Goal: Check status: Check status

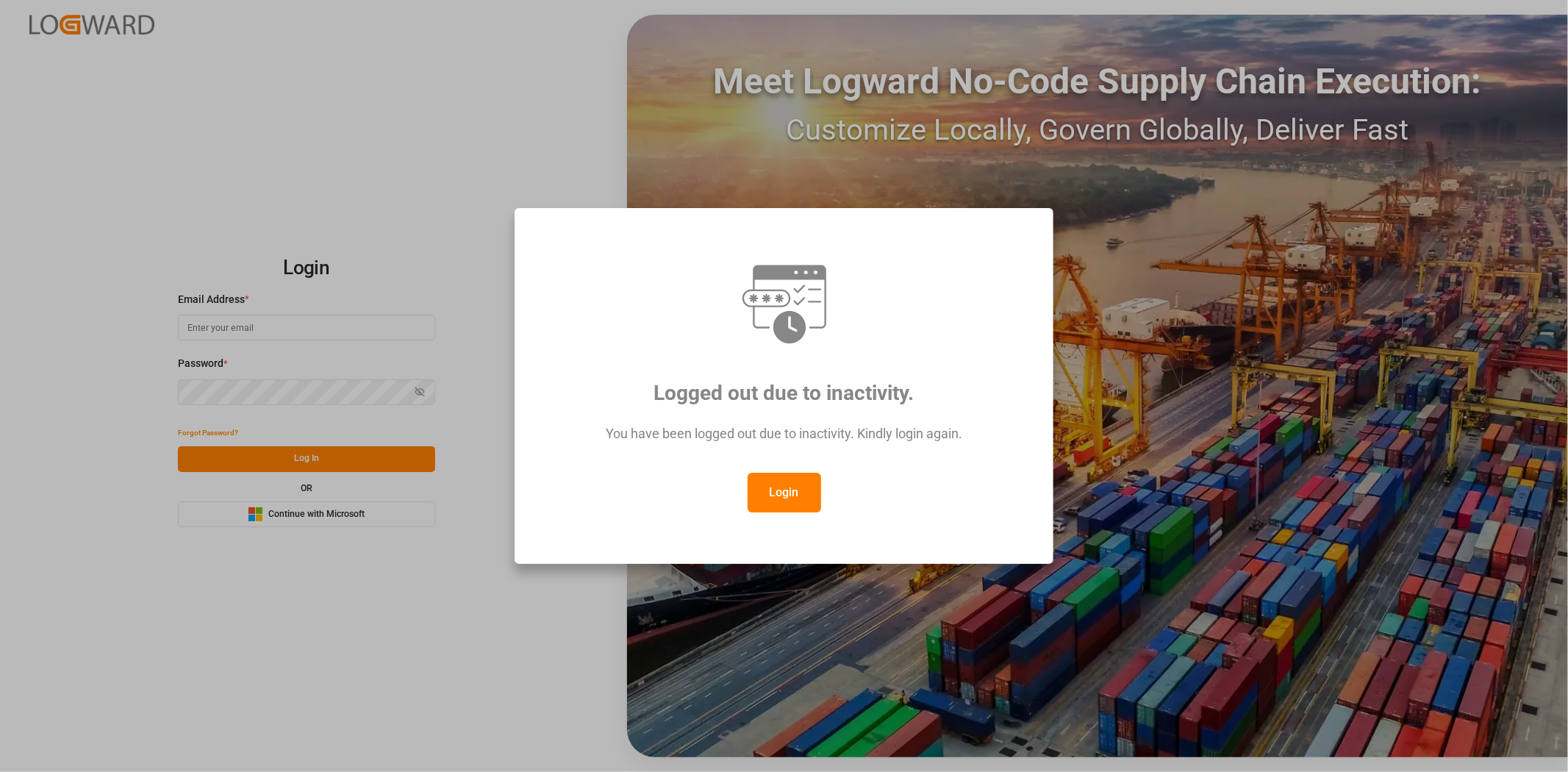
type input "[PERSON_NAME][EMAIL_ADDRESS][PERSON_NAME][DOMAIN_NAME]"
drag, startPoint x: 795, startPoint y: 492, endPoint x: 488, endPoint y: 486, distance: 307.1
click at [791, 490] on button "Login" at bounding box center [784, 492] width 74 height 39
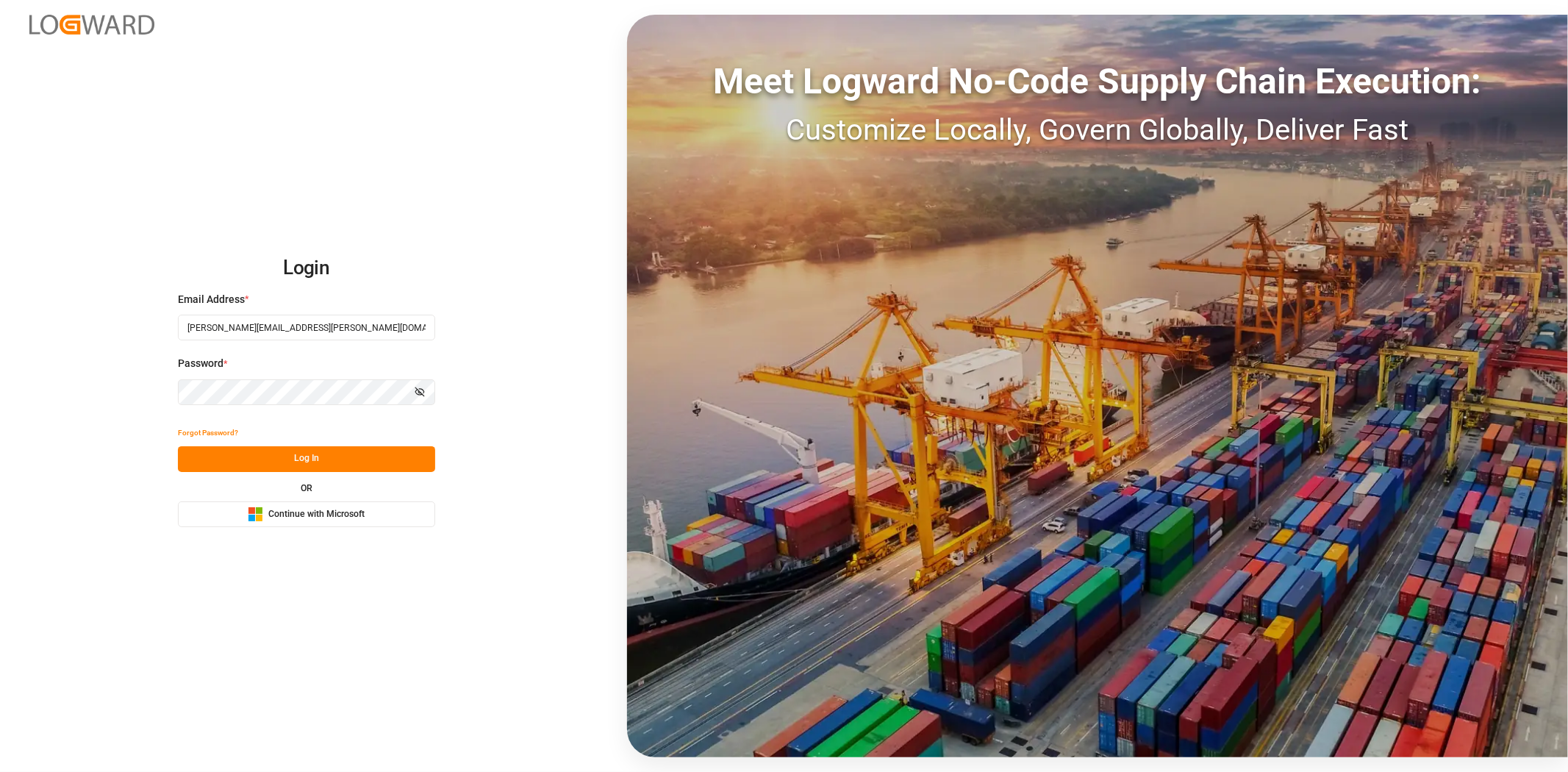
click at [340, 469] on button "Log In" at bounding box center [306, 459] width 257 height 26
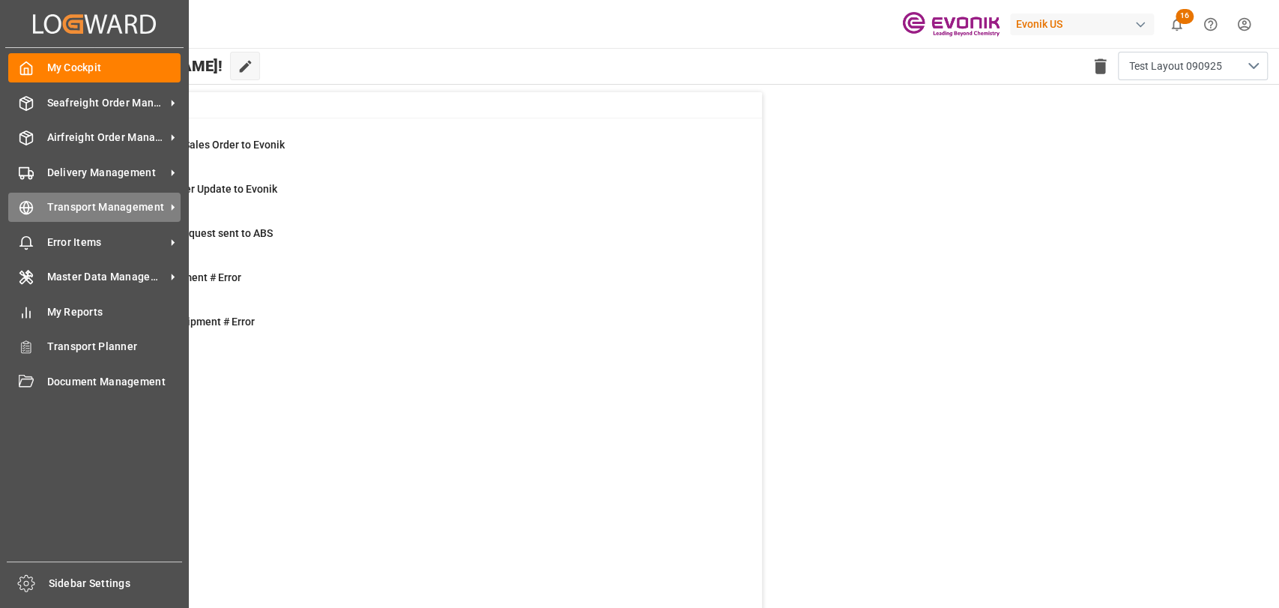
drag, startPoint x: 65, startPoint y: 214, endPoint x: 71, endPoint y: 198, distance: 17.5
click at [65, 214] on span "Transport Management" at bounding box center [106, 207] width 118 height 16
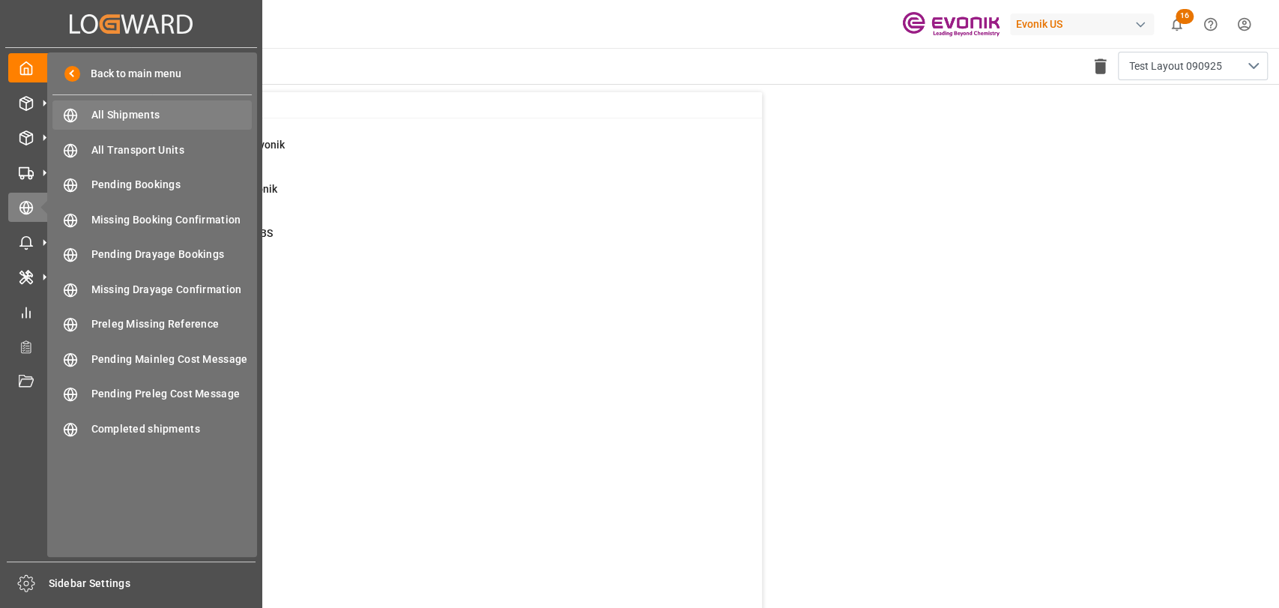
click at [102, 106] on div "All Shipments All Shipments" at bounding box center [151, 114] width 199 height 29
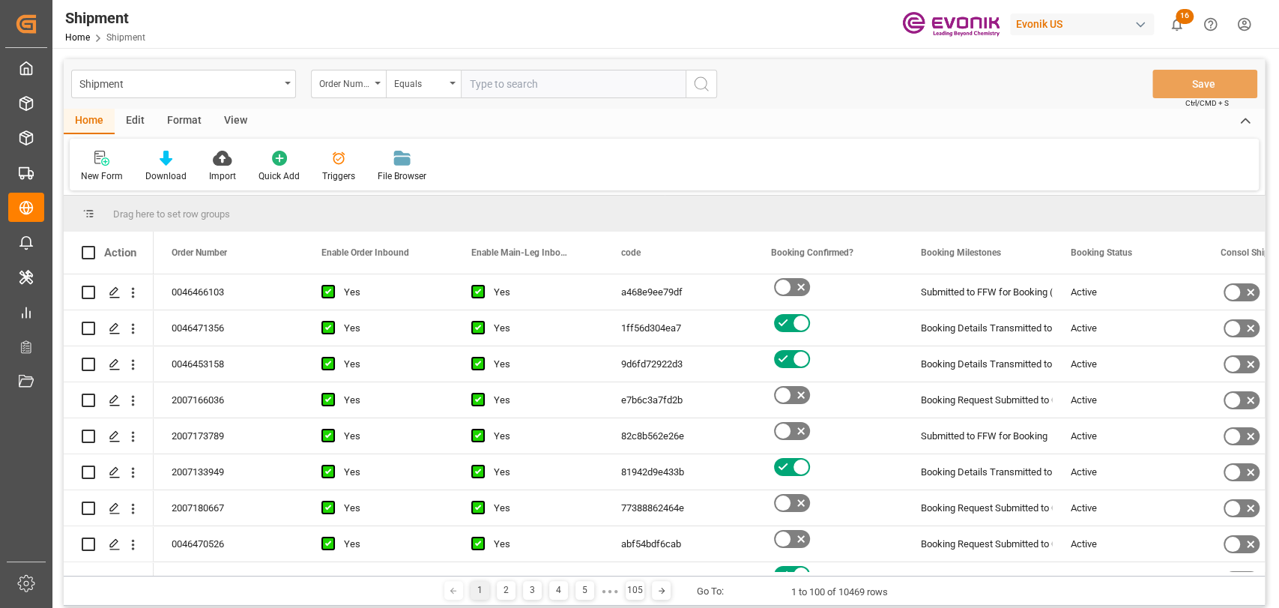
click at [573, 94] on input "text" at bounding box center [573, 84] width 225 height 28
type input "0046464514"
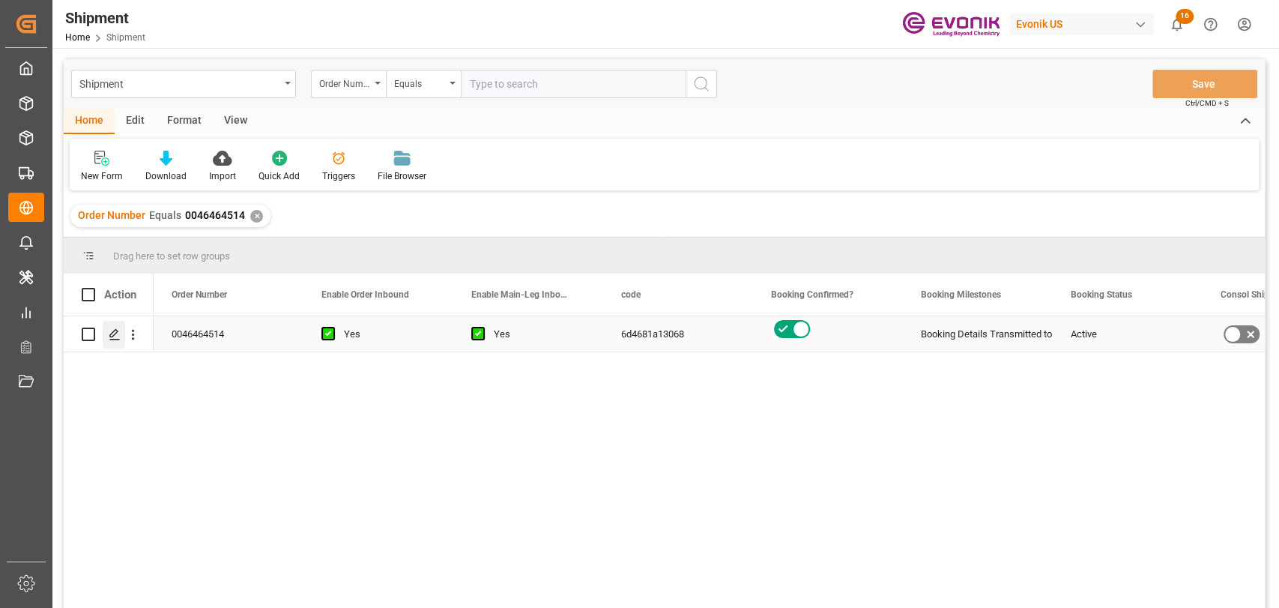
click at [122, 332] on div "Press SPACE to select this row." at bounding box center [114, 335] width 22 height 28
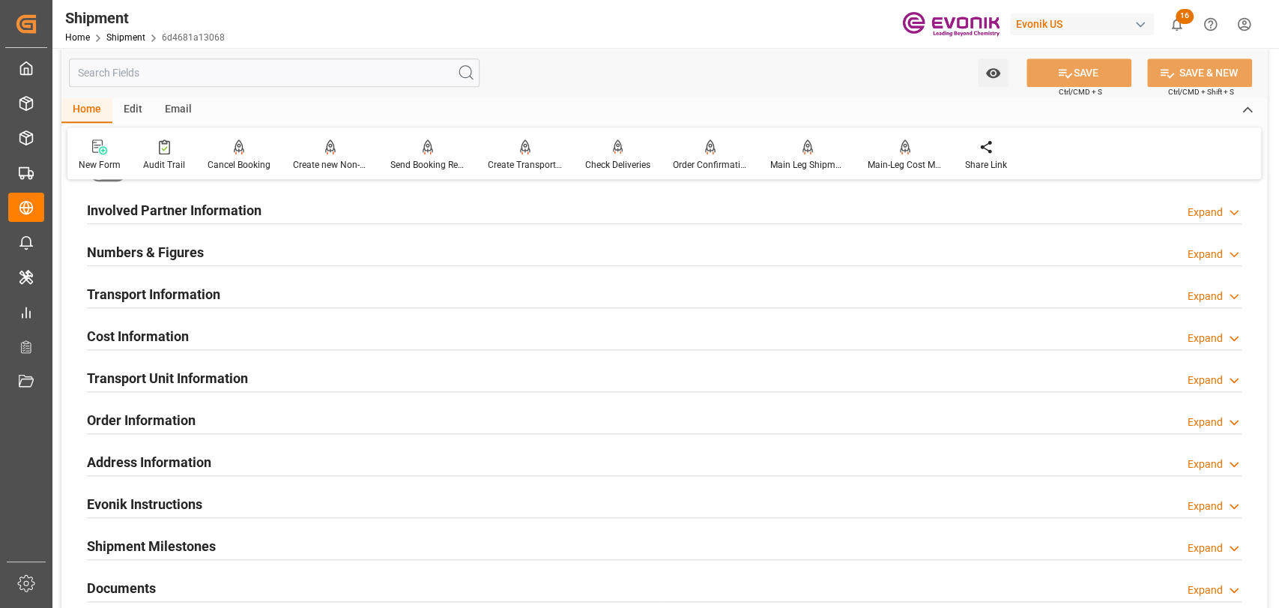
scroll to position [999, 0]
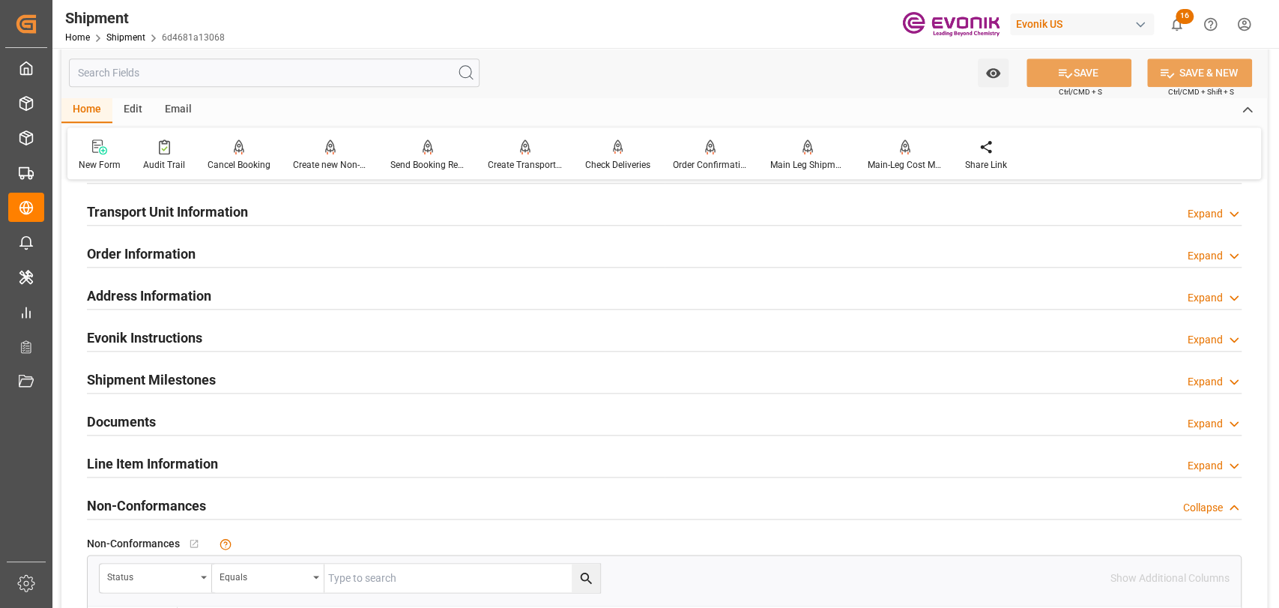
click at [216, 457] on h2 "Line Item Information" at bounding box center [152, 463] width 131 height 20
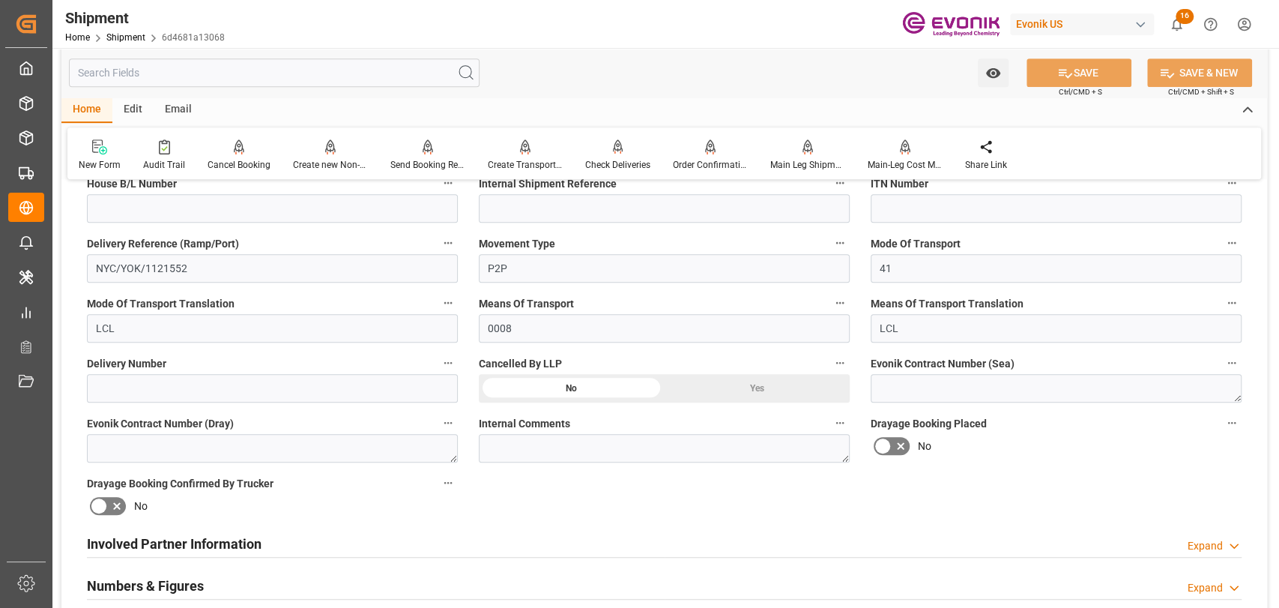
scroll to position [833, 0]
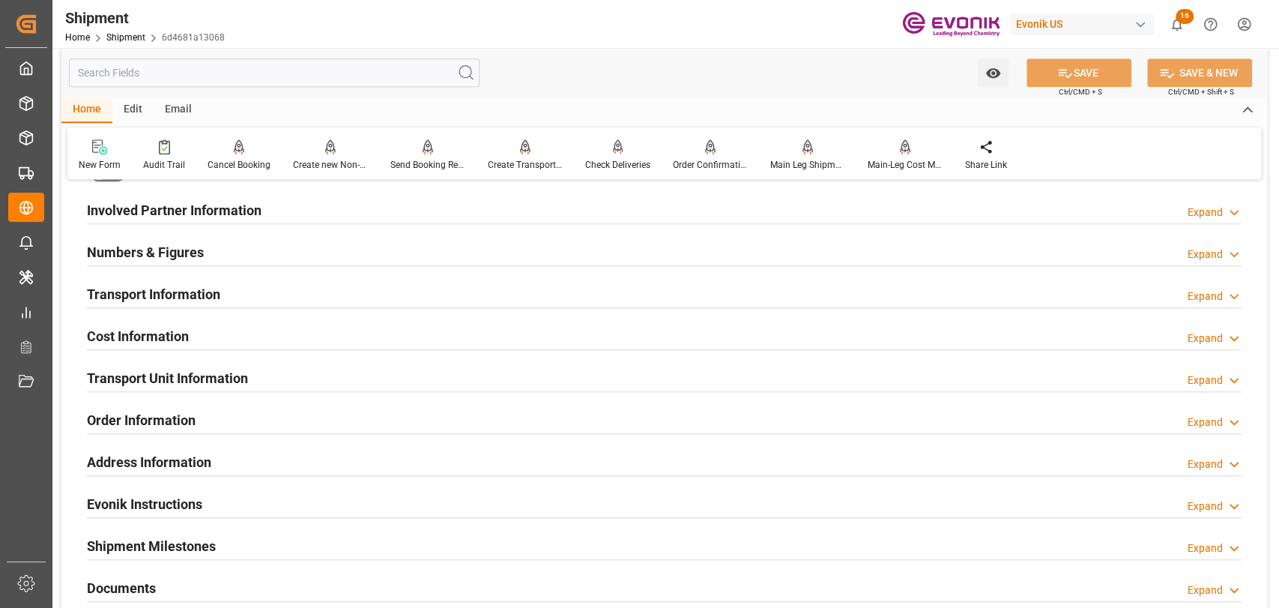
click at [160, 295] on h2 "Transport Information" at bounding box center [153, 294] width 133 height 20
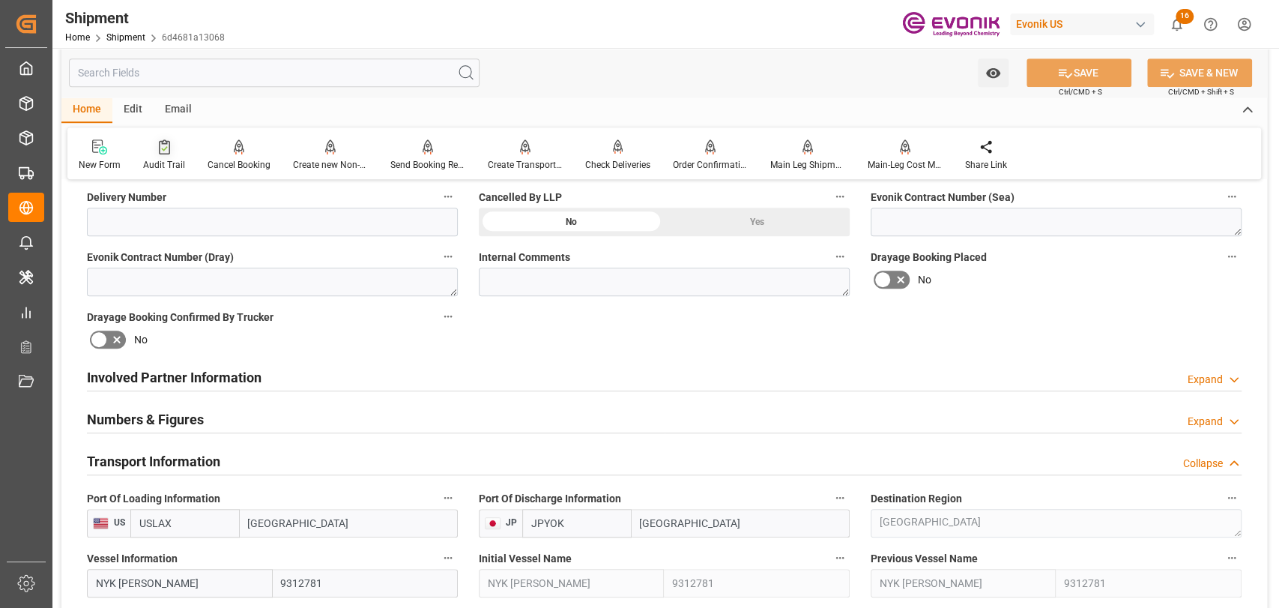
scroll to position [0, 0]
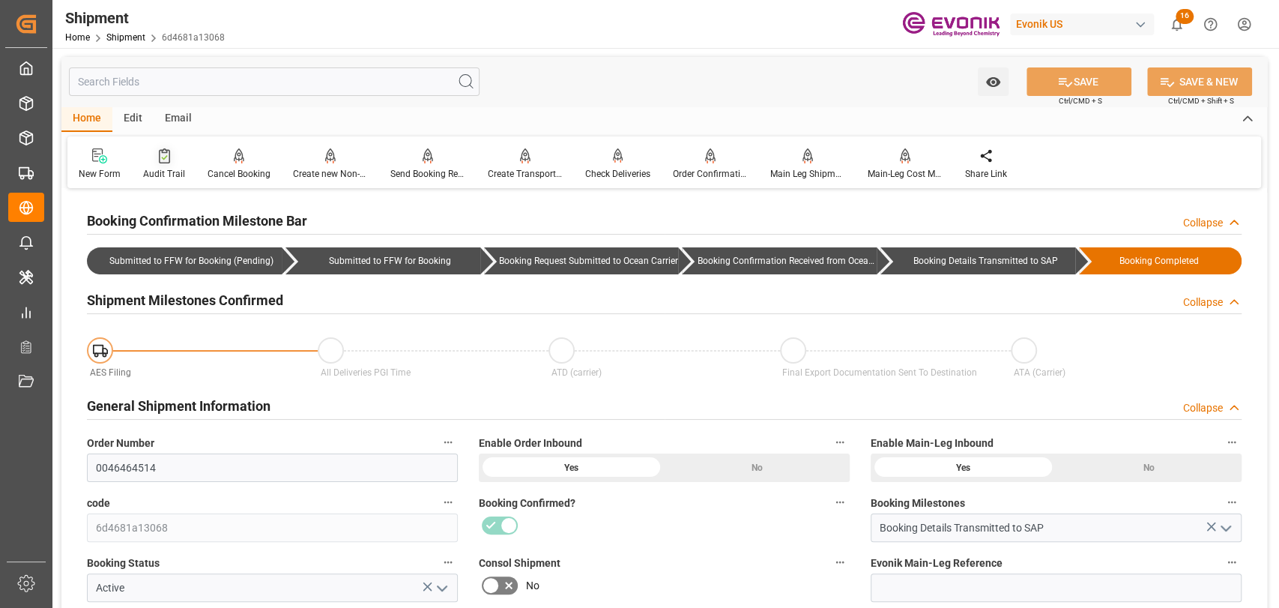
click at [163, 174] on div "Audit Trail" at bounding box center [164, 173] width 42 height 13
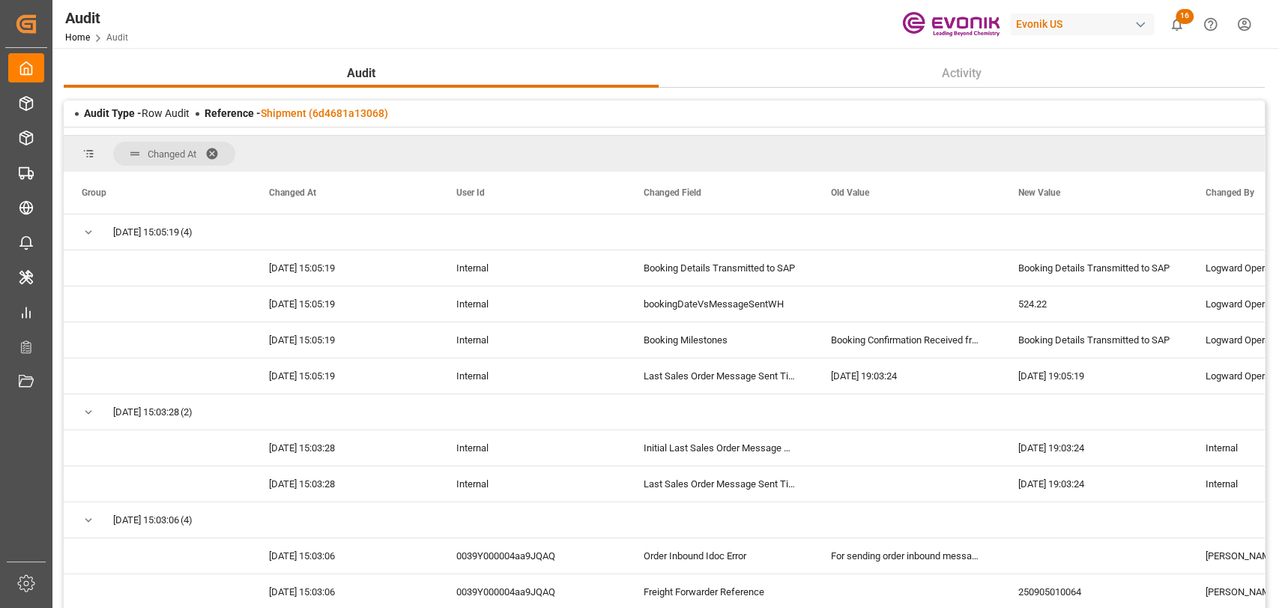
drag, startPoint x: 964, startPoint y: 119, endPoint x: 1050, endPoint y: 161, distance: 95.2
click at [964, 120] on div "Audit Type - Row Audit Reference - Shipment (6d4681a13068)" at bounding box center [664, 113] width 1201 height 26
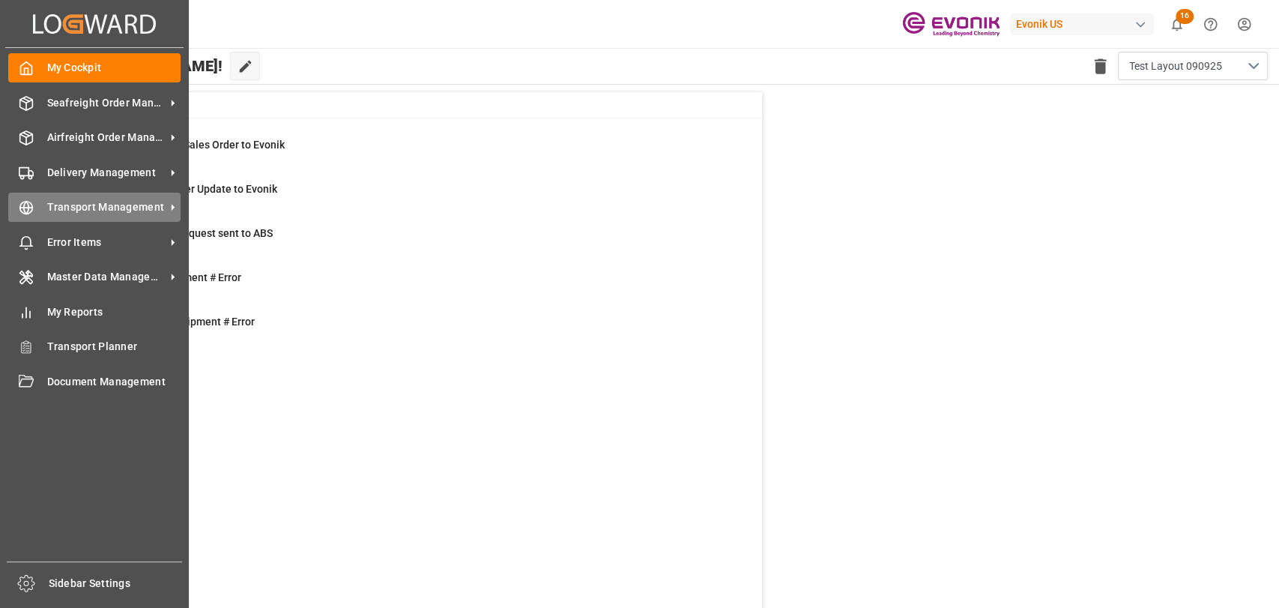
click at [10, 205] on div at bounding box center [20, 207] width 25 height 16
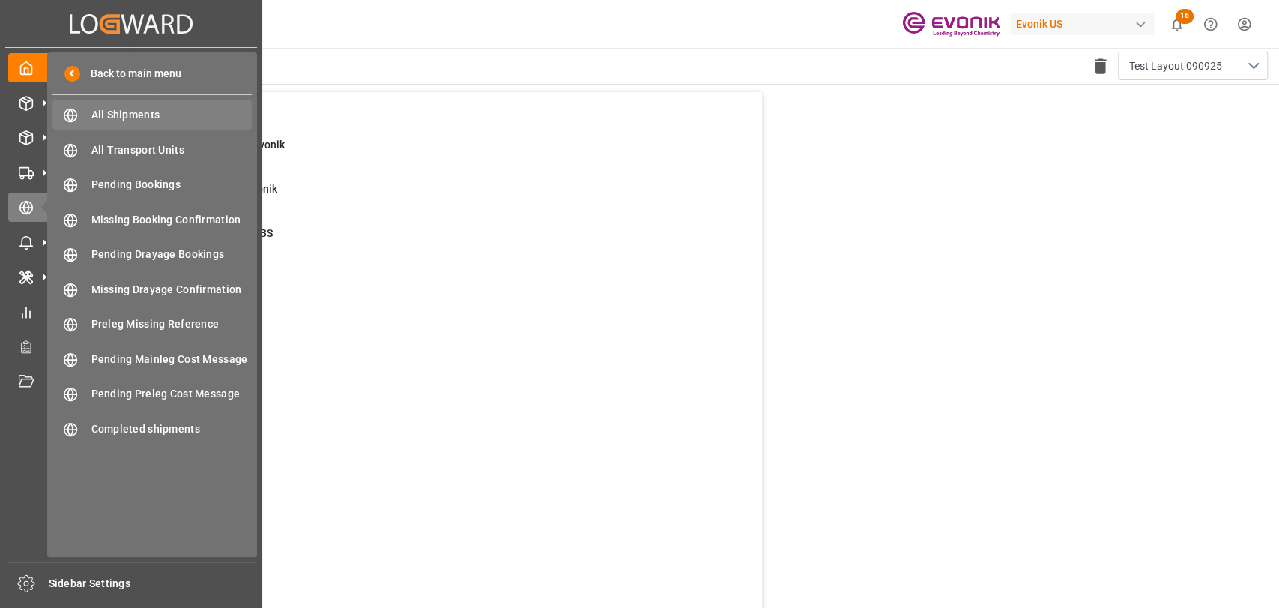
click at [126, 114] on span "All Shipments" at bounding box center [171, 115] width 161 height 16
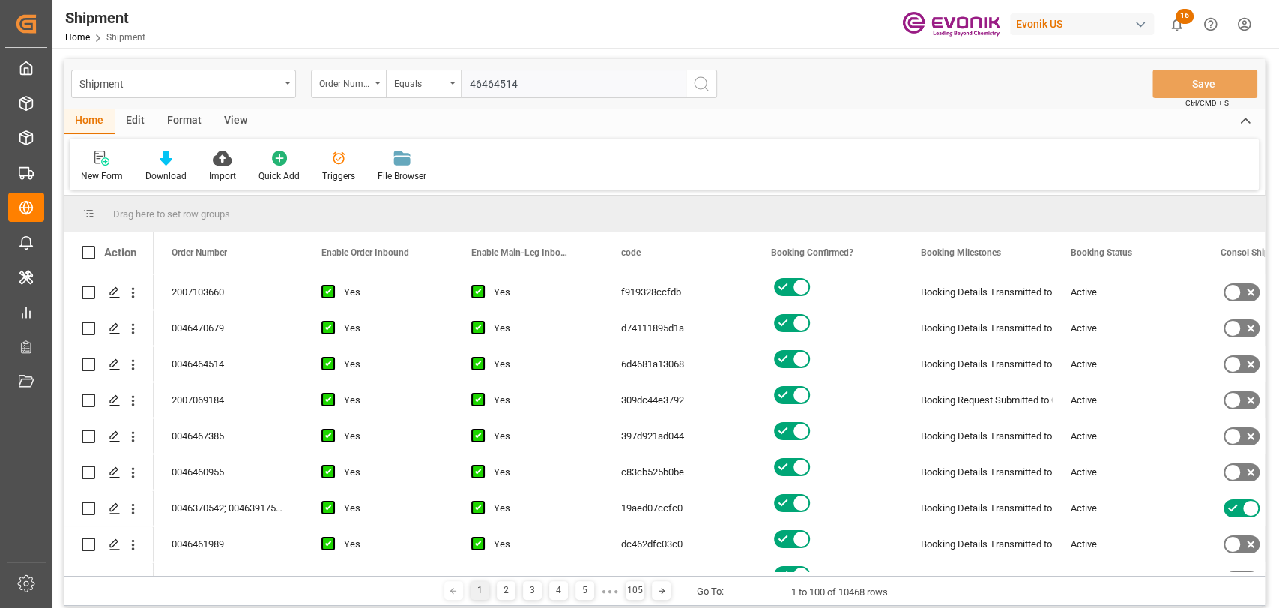
click at [468, 82] on input "46464514" at bounding box center [573, 84] width 225 height 28
type input "0046464514"
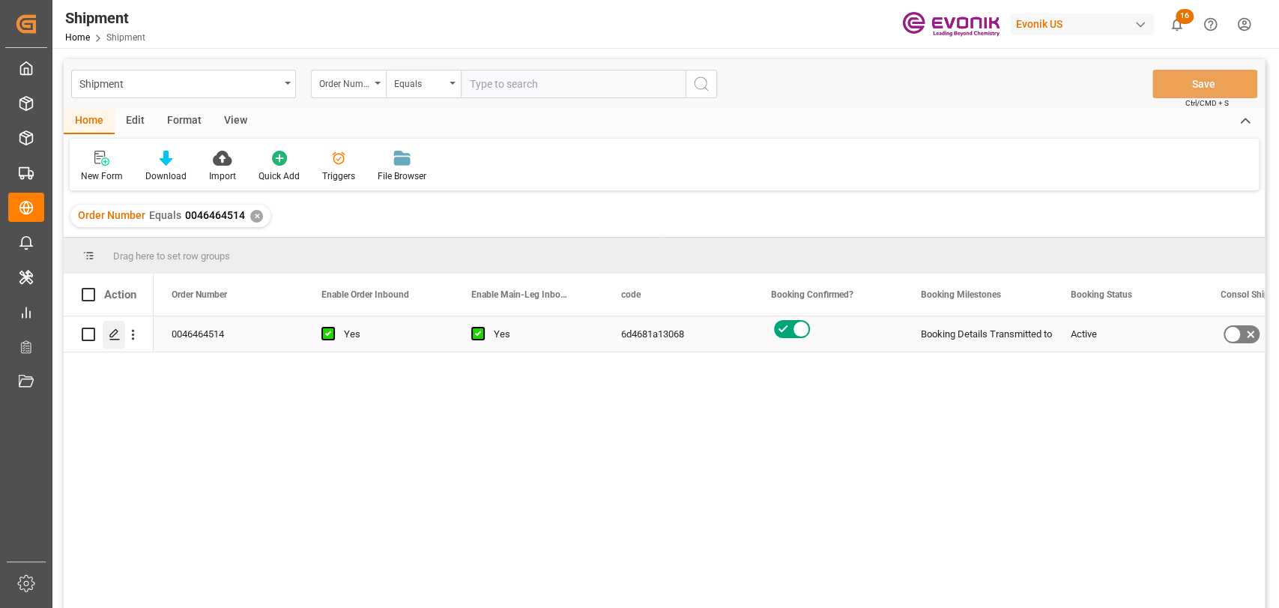
click at [115, 336] on icon "Press SPACE to select this row." at bounding box center [115, 334] width 12 height 12
